Goal: Information Seeking & Learning: Learn about a topic

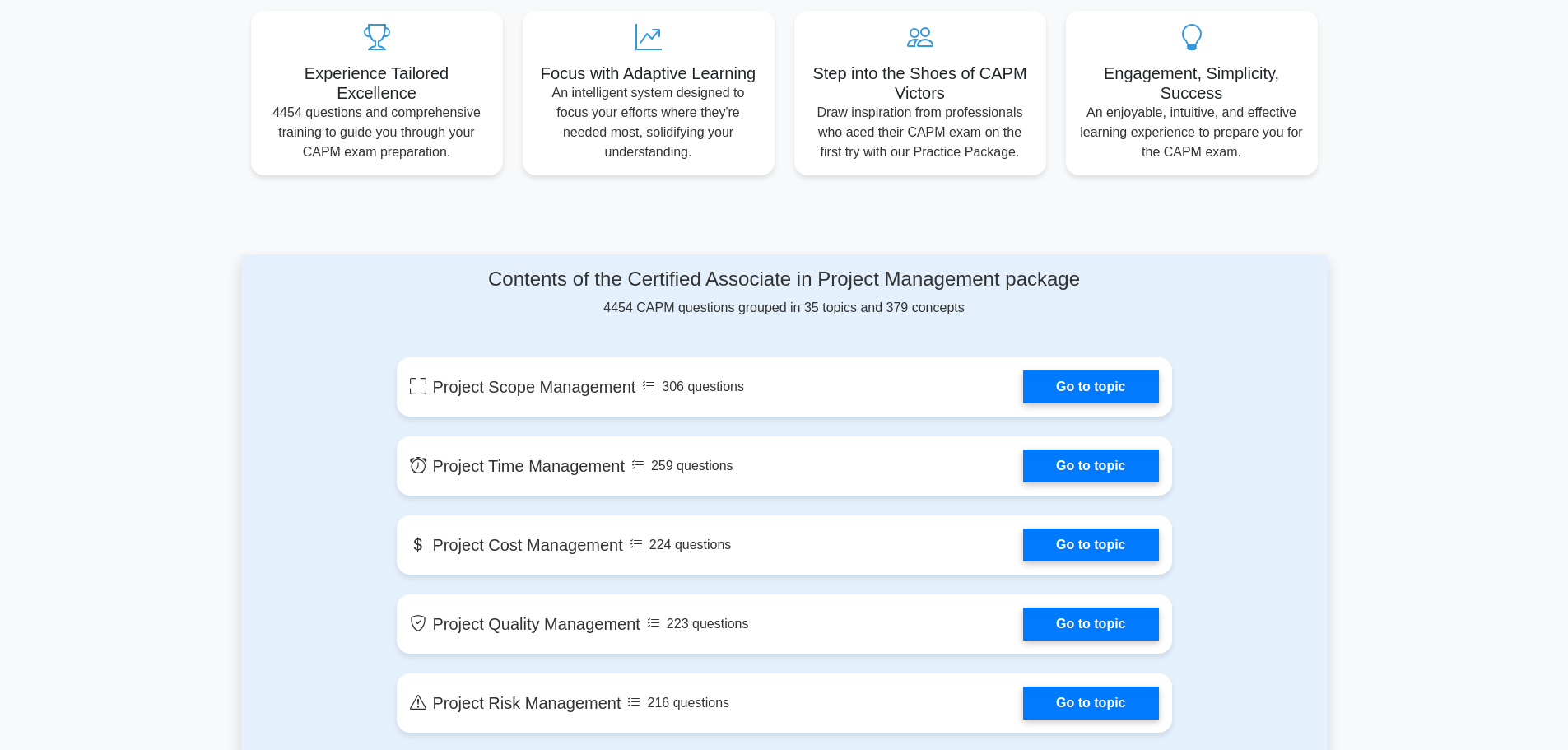
scroll to position [906, 0]
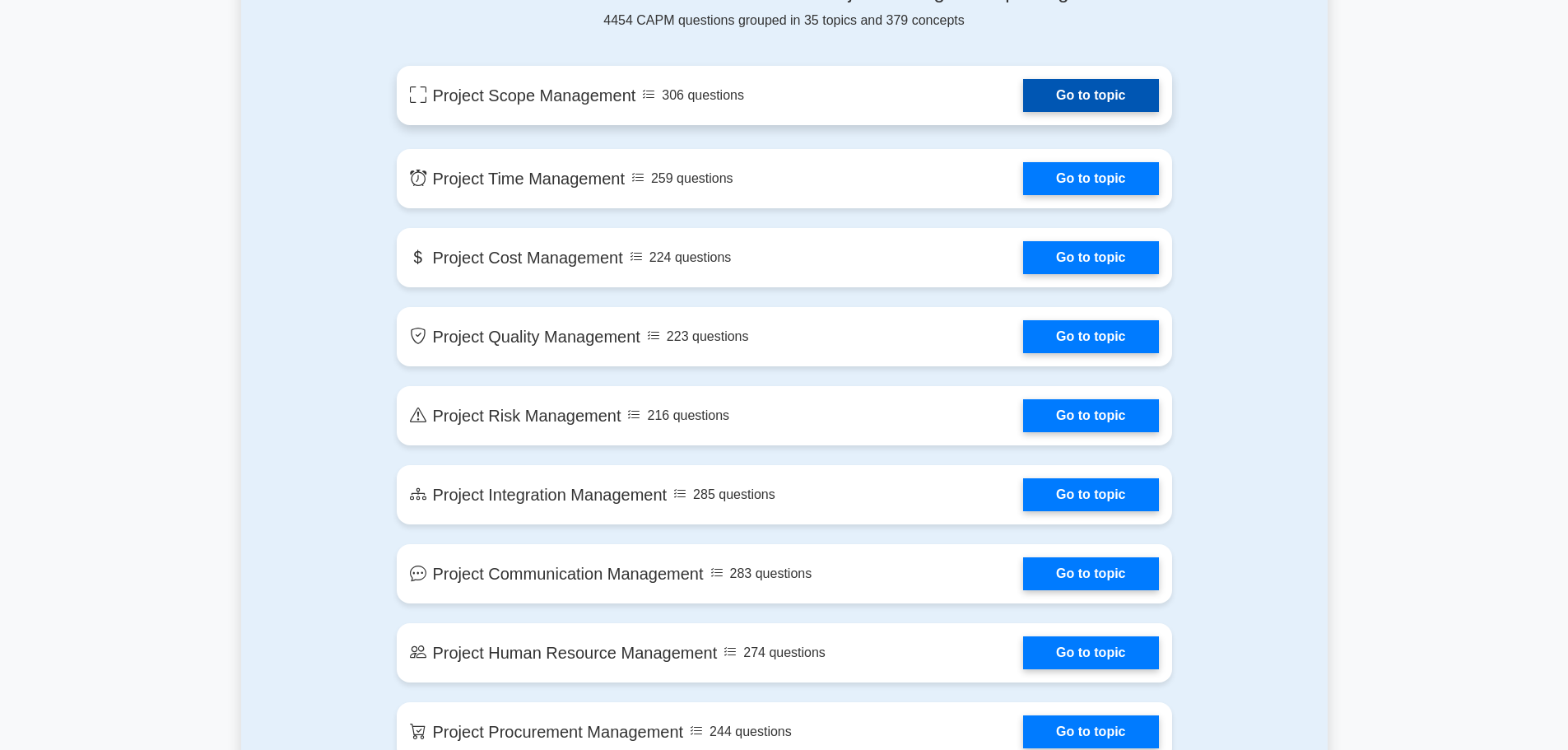
click at [1095, 96] on link "Go to topic" at bounding box center [1090, 95] width 135 height 33
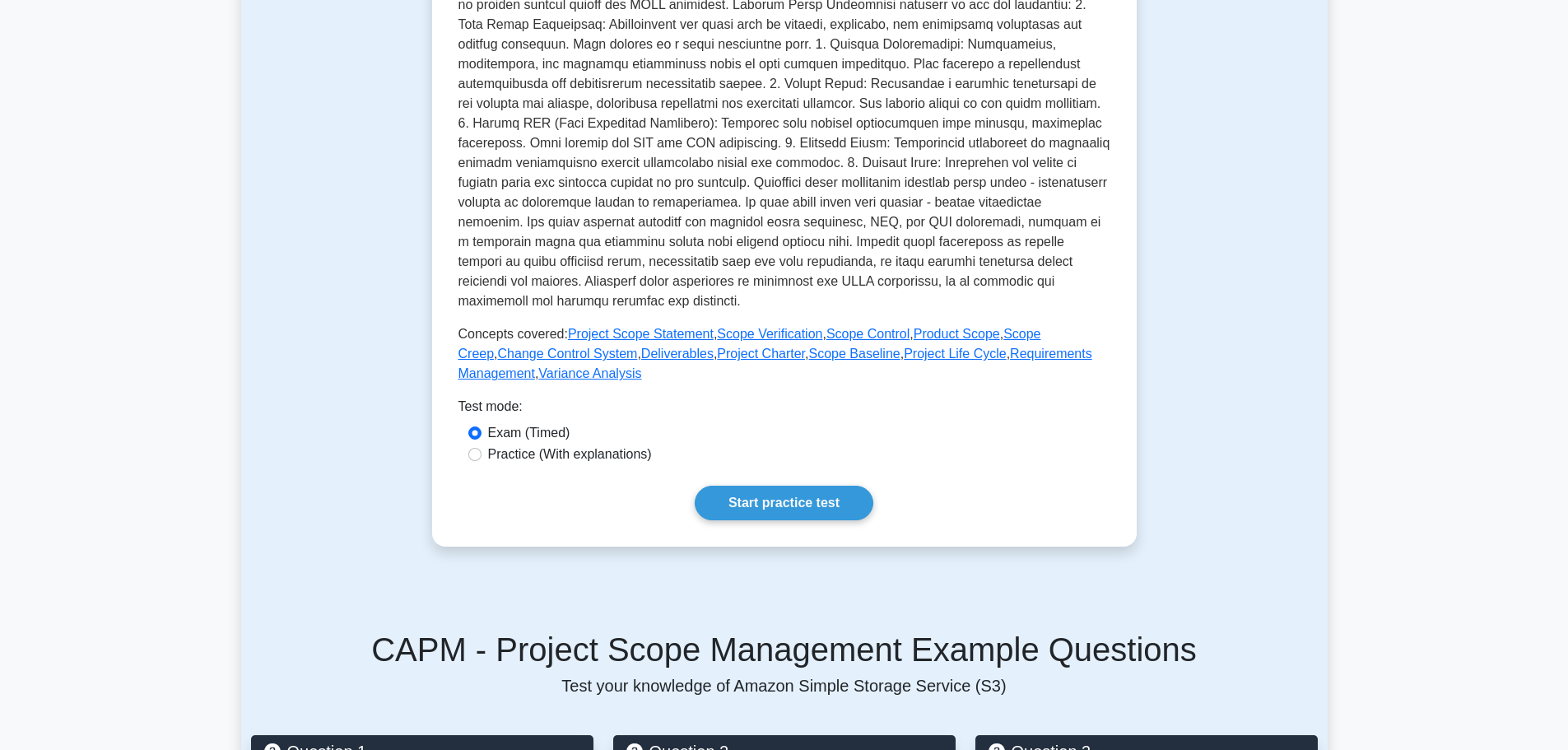
scroll to position [494, 0]
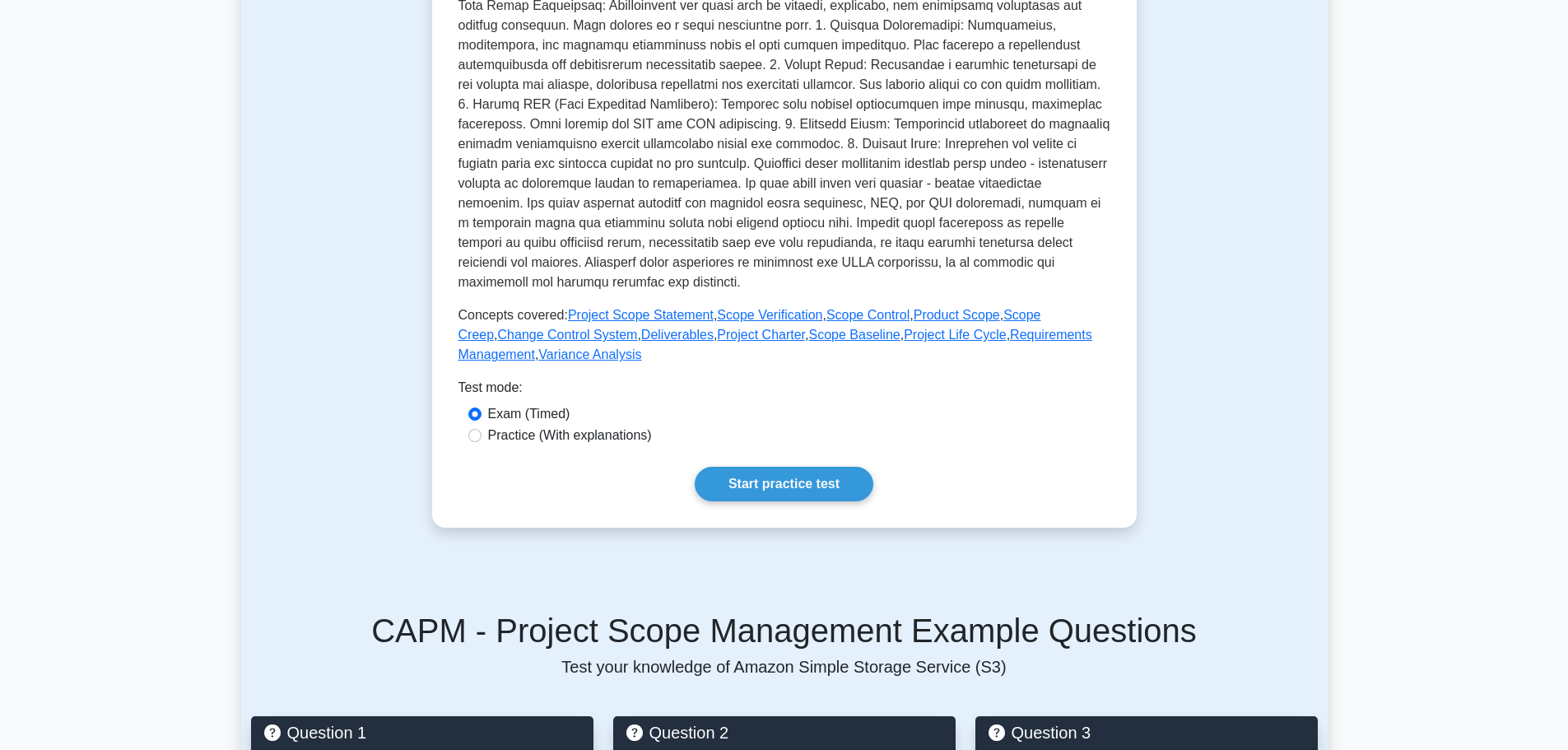
click at [570, 439] on label "Practice (With explanations)" at bounding box center [570, 436] width 164 height 20
click at [482, 439] on input "Practice (With explanations)" at bounding box center [475, 436] width 13 height 13
radio input "true"
click at [747, 496] on link "Start practice test" at bounding box center [783, 484] width 178 height 34
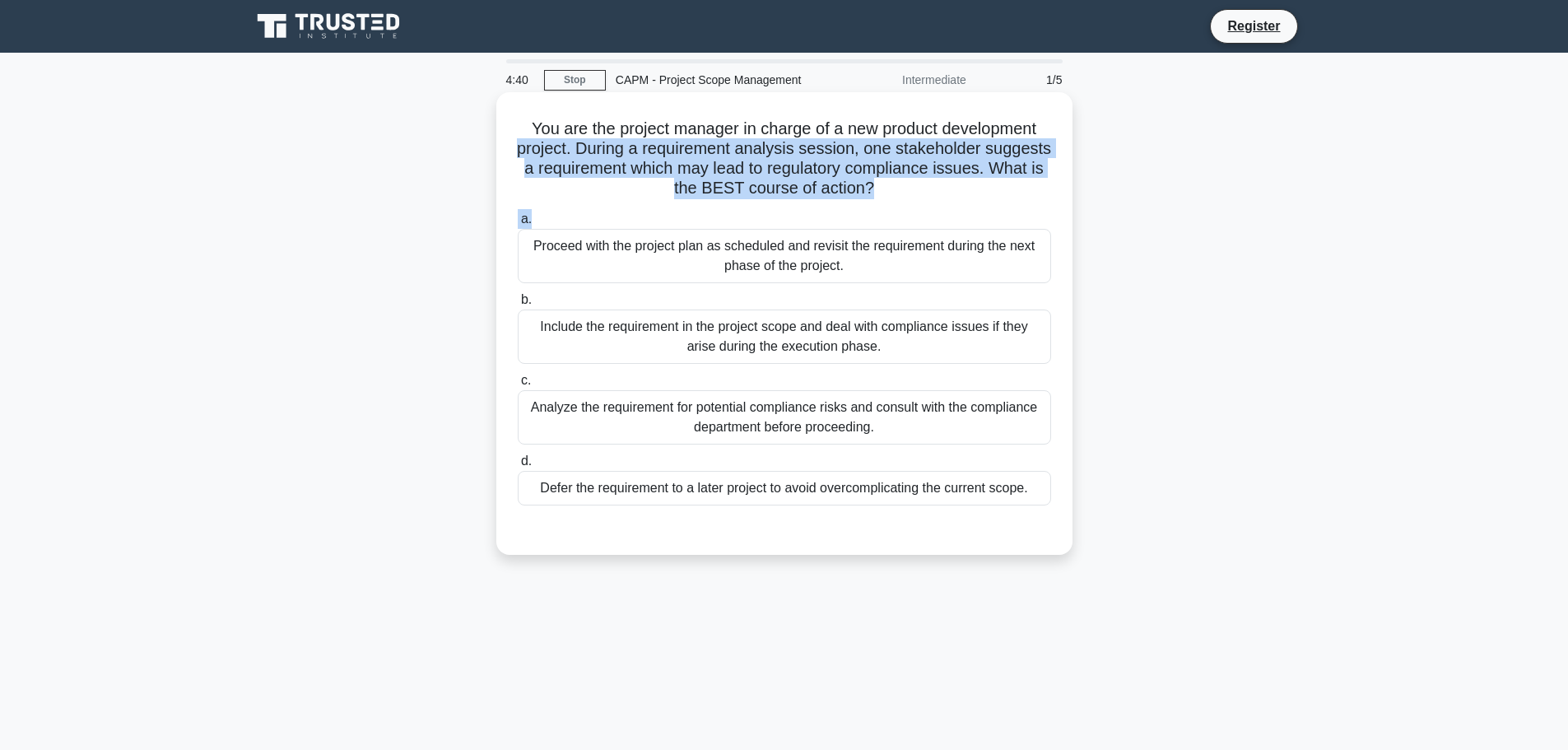
drag, startPoint x: 879, startPoint y: 201, endPoint x: 517, endPoint y: 137, distance: 367.6
click at [518, 139] on div "You are the project manager in charge of a new product development project. Dur…" at bounding box center [784, 323] width 563 height 450
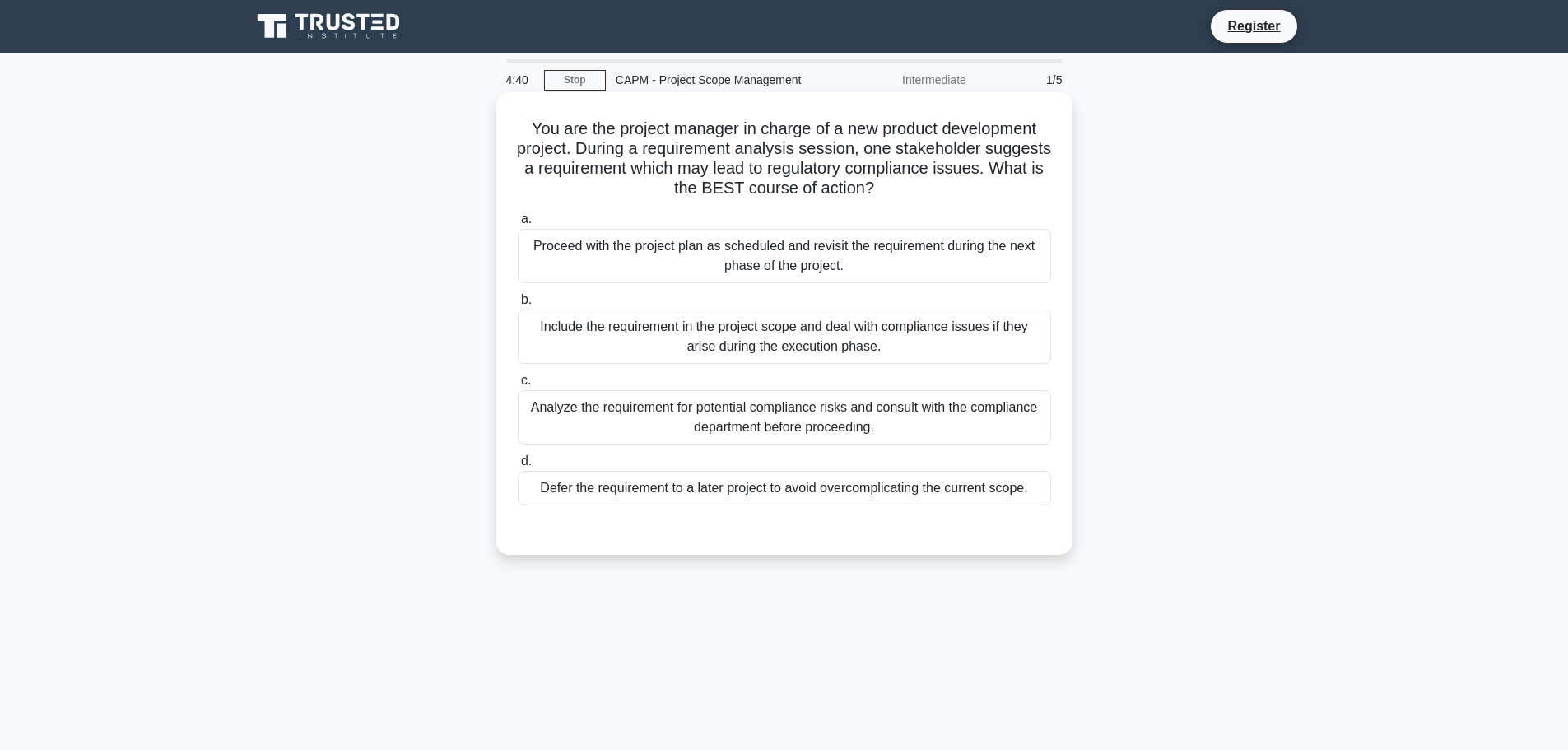
click at [678, 380] on label "c. Analyze the requirement for potential compliance risks and consult with the …" at bounding box center [784, 407] width 534 height 74
click at [518, 380] on input "c. Analyze the requirement for potential compliance risks and consult with the …" at bounding box center [518, 380] width 0 height 11
